Goal: Task Accomplishment & Management: Use online tool/utility

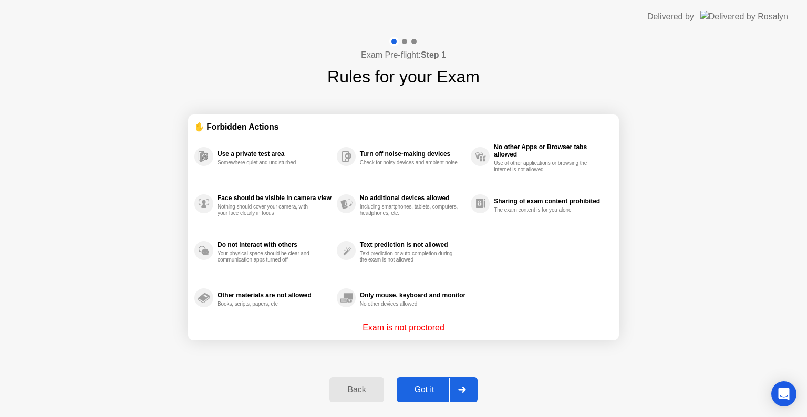
click at [437, 391] on div "Got it" at bounding box center [424, 389] width 49 height 9
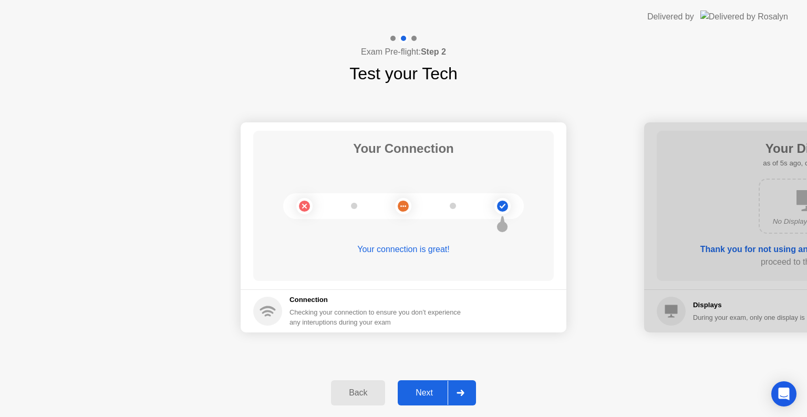
click at [437, 391] on div "Next" at bounding box center [424, 392] width 47 height 9
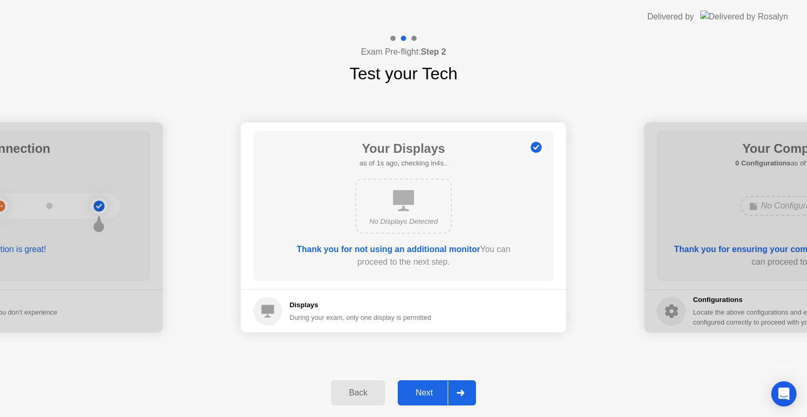
click at [437, 391] on div "Next" at bounding box center [424, 392] width 47 height 9
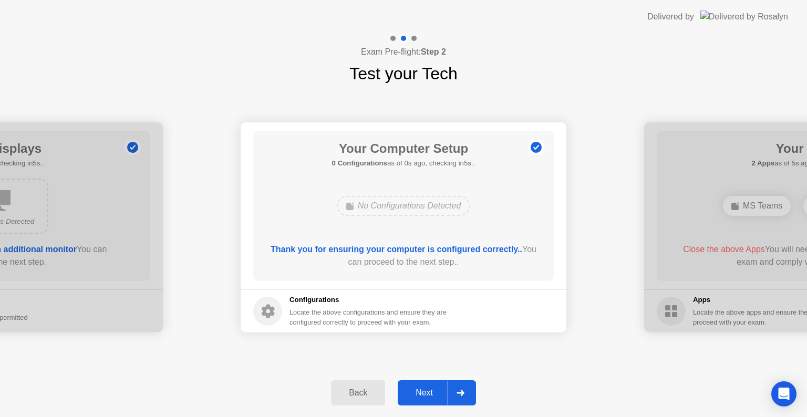
click at [437, 391] on div "Next" at bounding box center [424, 392] width 47 height 9
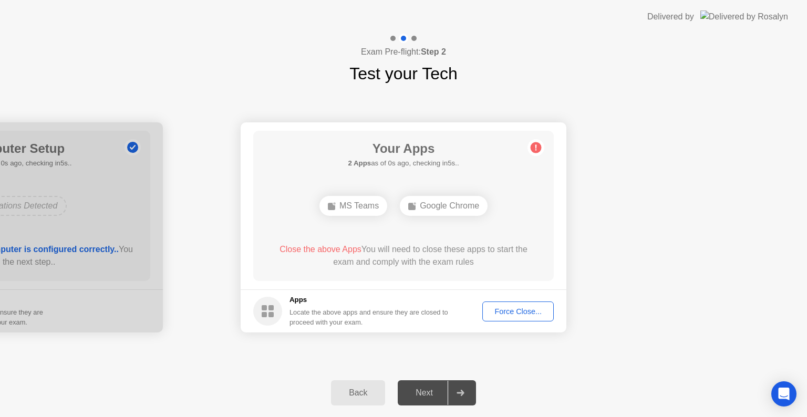
click at [509, 308] on div "Force Close..." at bounding box center [518, 311] width 64 height 8
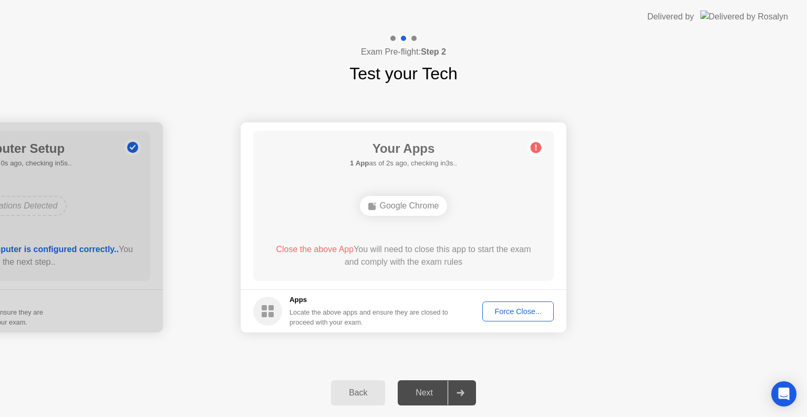
click at [494, 303] on button "Force Close..." at bounding box center [517, 312] width 71 height 20
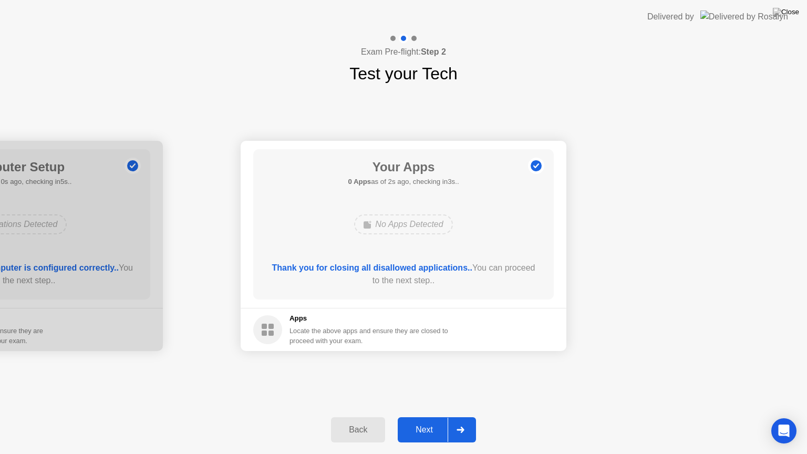
click at [441, 417] on div "Next" at bounding box center [424, 429] width 47 height 9
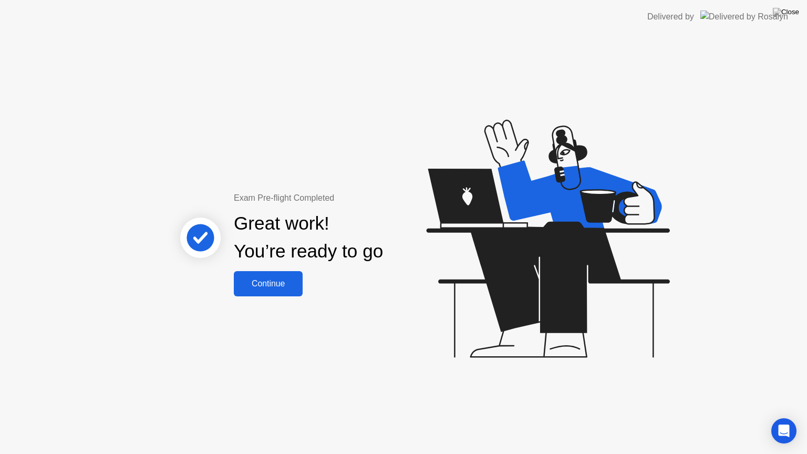
click at [281, 288] on div "Continue" at bounding box center [268, 283] width 63 height 9
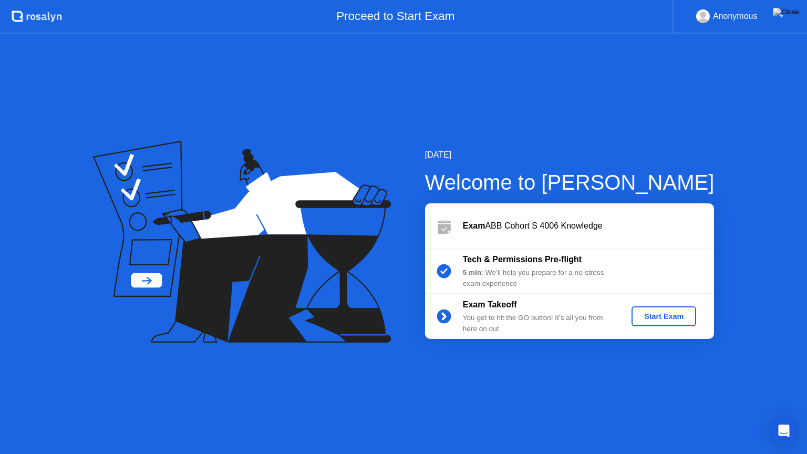
click at [646, 314] on div "Start Exam" at bounding box center [664, 316] width 56 height 8
